Goal: Register for event/course

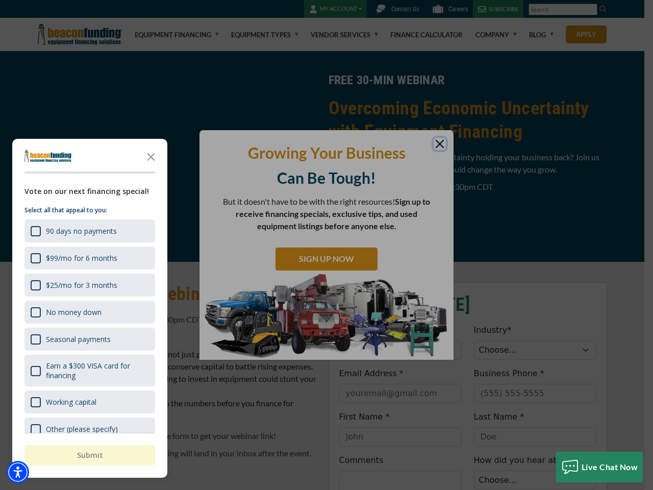
click at [327, 245] on div "button" at bounding box center [326, 245] width 653 height 490
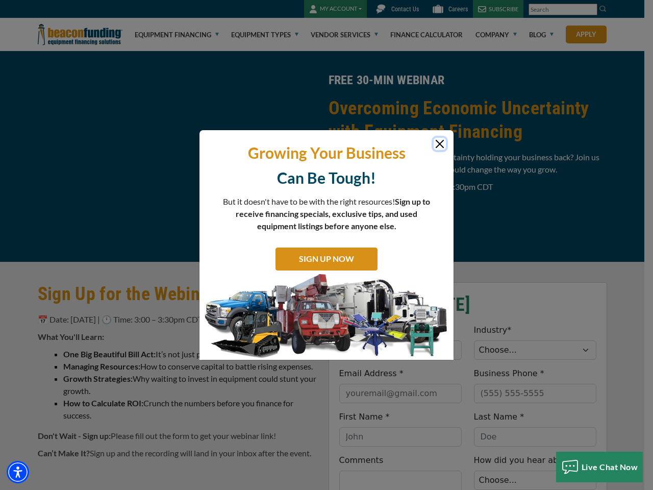
click at [18, 472] on img "Accessibility Menu" at bounding box center [18, 472] width 22 height 22
click at [327, 245] on body "Skip to main content Enable accessibility for low vision Open the accessibility…" at bounding box center [326, 245] width 653 height 490
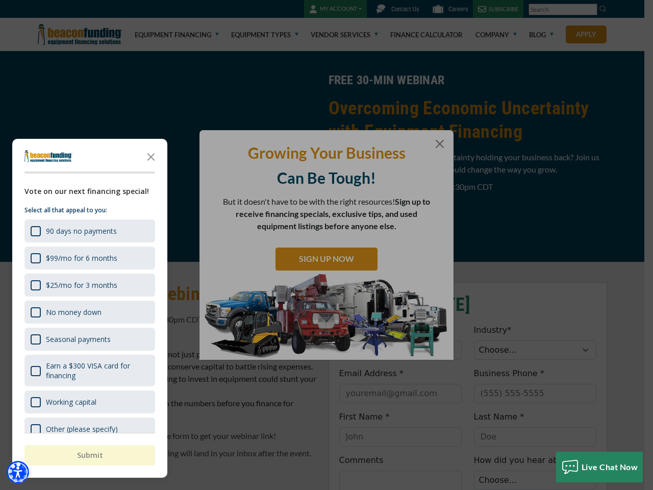
click at [151, 156] on body "Skip to main content Enable accessibility for low vision Open the accessibility…" at bounding box center [326, 245] width 653 height 490
click at [89, 231] on body "Skip to main content Enable accessibility for low vision Open the accessibility…" at bounding box center [326, 245] width 653 height 490
click at [89, 258] on body "Skip to main content Enable accessibility for low vision Open the accessibility…" at bounding box center [326, 245] width 653 height 490
click at [89, 285] on body "Skip to main content Enable accessibility for low vision Open the accessibility…" at bounding box center [326, 245] width 653 height 490
click at [89, 312] on body "Skip to main content Enable accessibility for low vision Open the accessibility…" at bounding box center [326, 245] width 653 height 490
